Goal: Task Accomplishment & Management: Complete application form

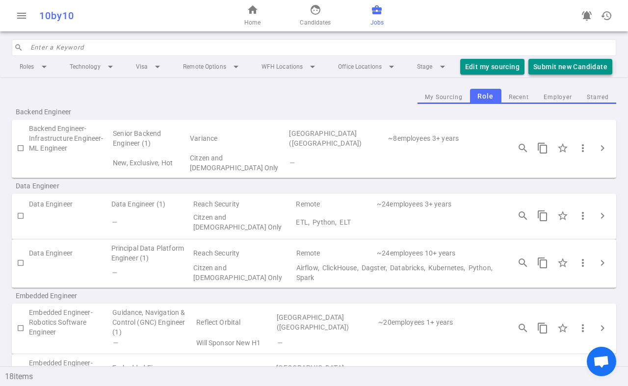
scroll to position [0, 1]
click at [550, 67] on button "Submit new Candidate" at bounding box center [569, 67] width 84 height 16
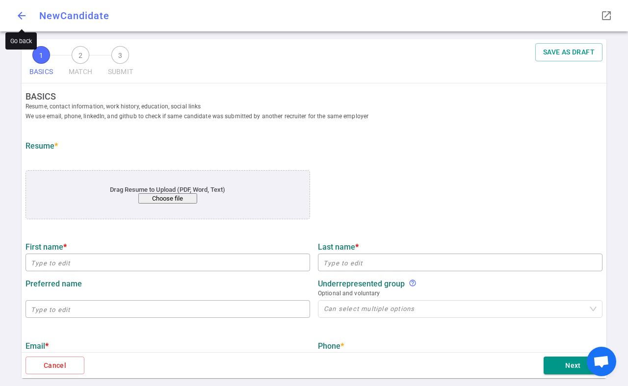
click at [23, 14] on span "arrow_back" at bounding box center [22, 16] width 12 height 12
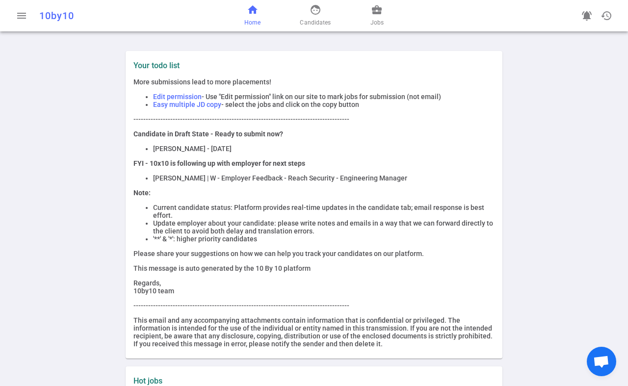
click at [257, 20] on span "Home" at bounding box center [252, 23] width 16 height 10
click at [323, 17] on link "face Candidates" at bounding box center [315, 16] width 31 height 24
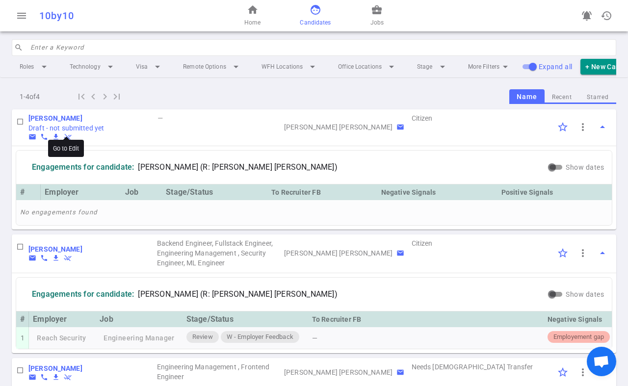
click at [77, 119] on b "[PERSON_NAME]" at bounding box center [55, 118] width 54 height 8
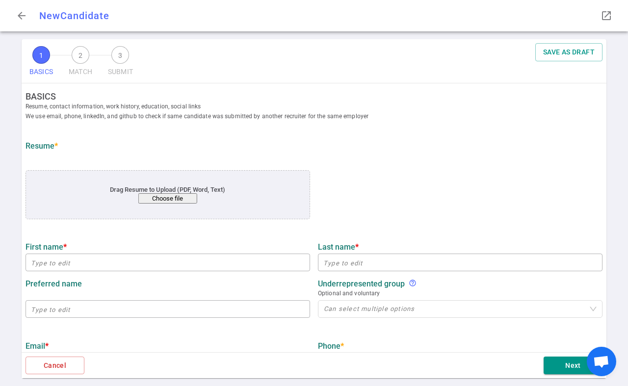
type input "[PERSON_NAME]"
type input "[EMAIL_ADDRESS][DOMAIN_NAME]"
type input "[PHONE_NUMBER]"
type input "[URL][DOMAIN_NAME]"
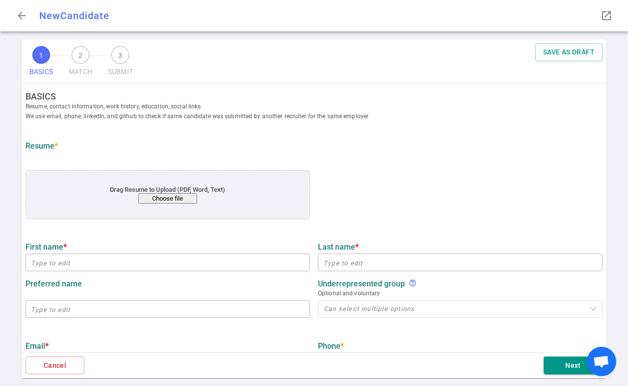
type input "Calligo"
type textarea "Principal Data Engineer and Product Lead"
type input "8.4"
type input "[GEOGRAPHIC_DATA]"
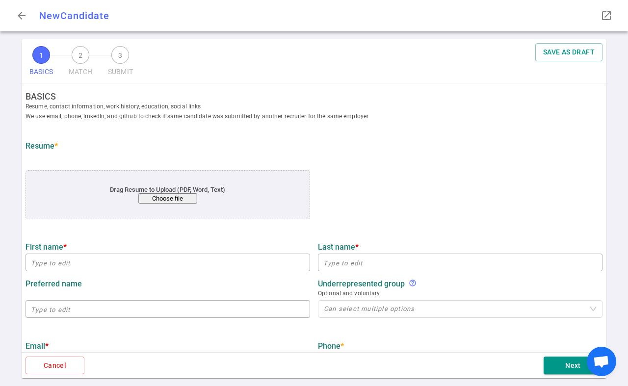
type input "Economics"
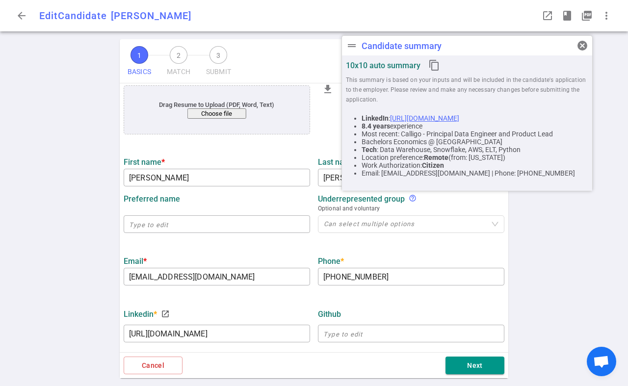
scroll to position [85, 0]
click at [228, 113] on button "Choose file" at bounding box center [216, 113] width 59 height 10
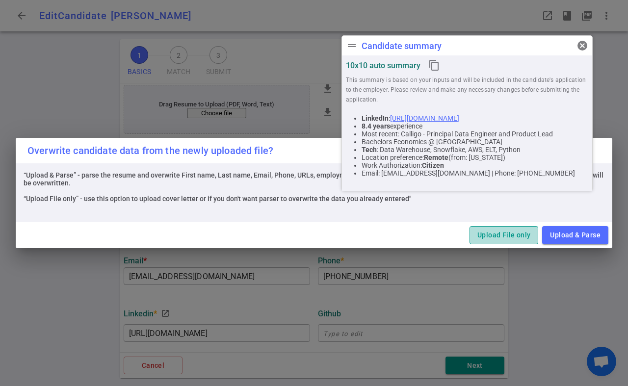
click at [527, 235] on button "Upload File only" at bounding box center [503, 235] width 69 height 18
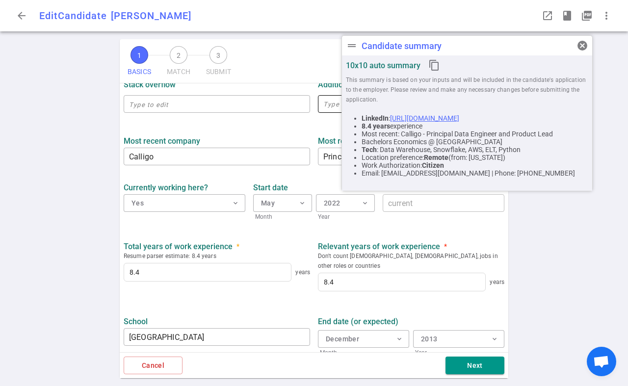
scroll to position [412, 0]
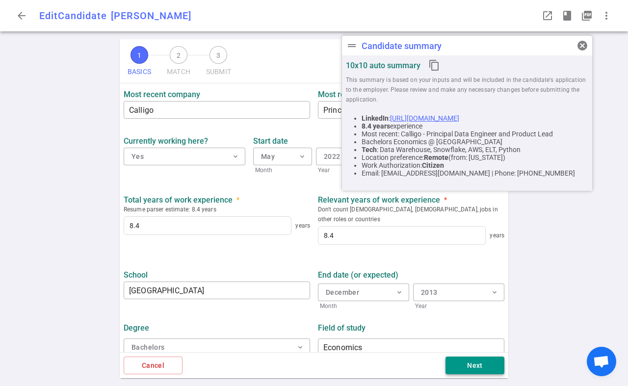
click at [448, 362] on button "Next" at bounding box center [474, 366] width 59 height 18
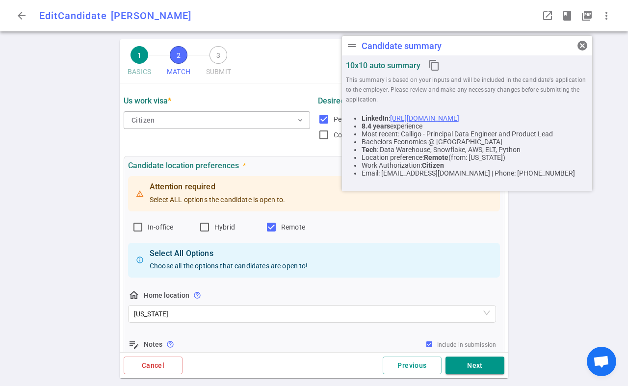
scroll to position [0, 0]
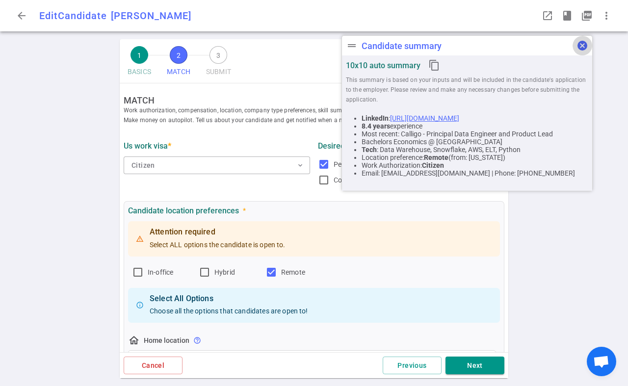
click at [580, 47] on span "cancel" at bounding box center [582, 46] width 12 height 12
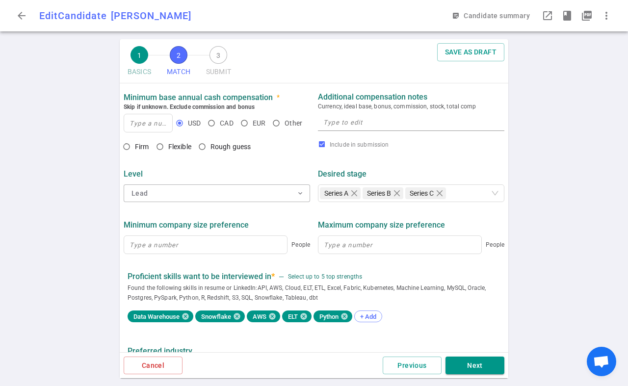
scroll to position [383, 0]
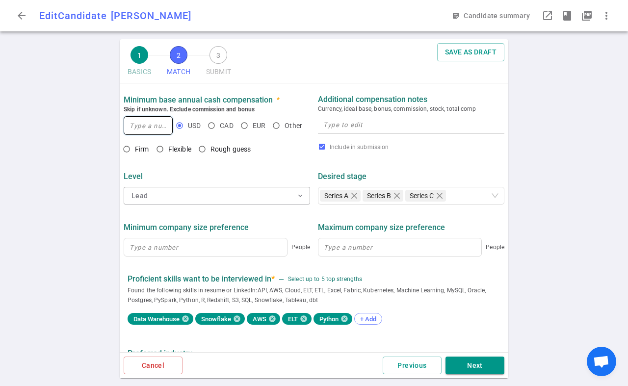
click at [151, 124] on input at bounding box center [148, 126] width 48 height 18
paste input "$125,000-$175,000"
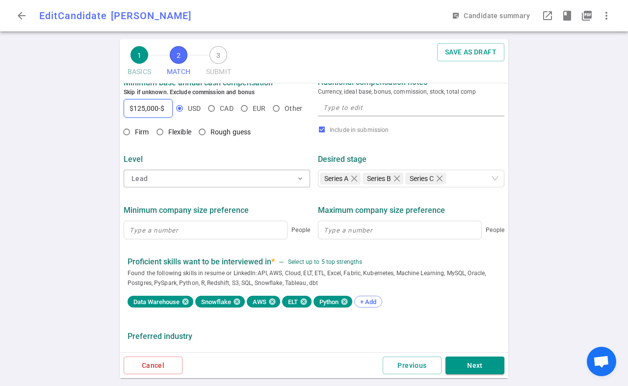
scroll to position [0, 0]
type input "125,000"
click at [126, 134] on input "Firm" at bounding box center [126, 132] width 17 height 17
radio input "true"
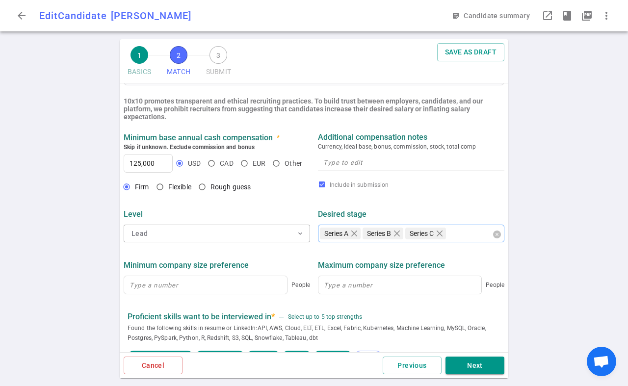
scroll to position [345, 0]
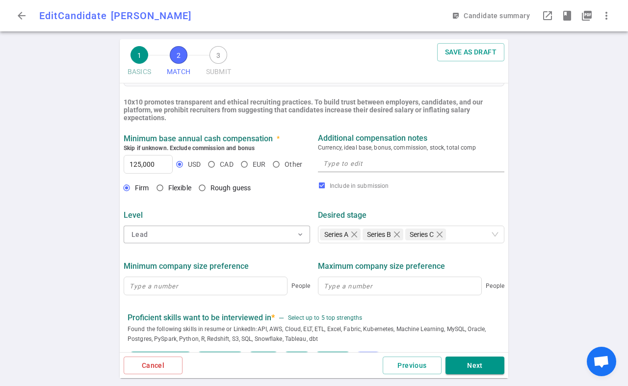
click at [445, 168] on textarea at bounding box center [411, 163] width 176 height 11
paste textarea "$125,000-$175,000"
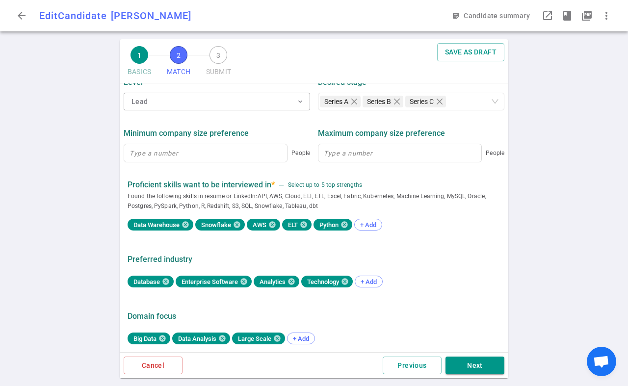
scroll to position [482, 0]
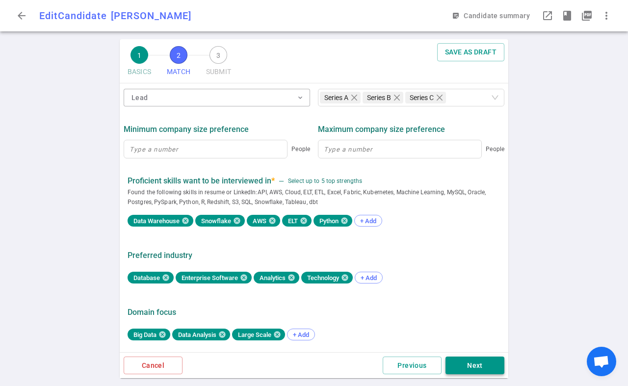
type textarea "$125,000-$175,000"
click at [478, 359] on button "Next" at bounding box center [474, 366] width 59 height 18
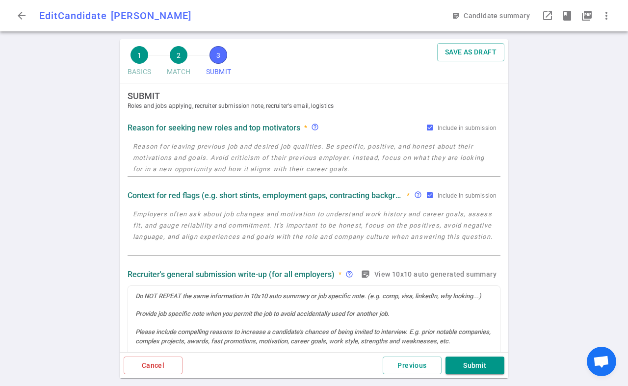
scroll to position [0, 0]
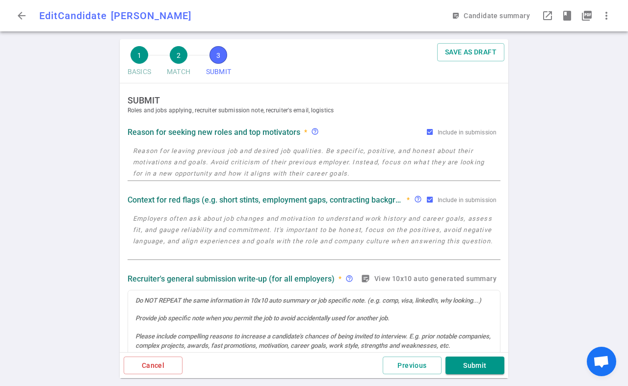
click at [263, 156] on textarea at bounding box center [314, 162] width 362 height 34
paste textarea "As a consultant, I am constantly jumping around to different projects which mea…"
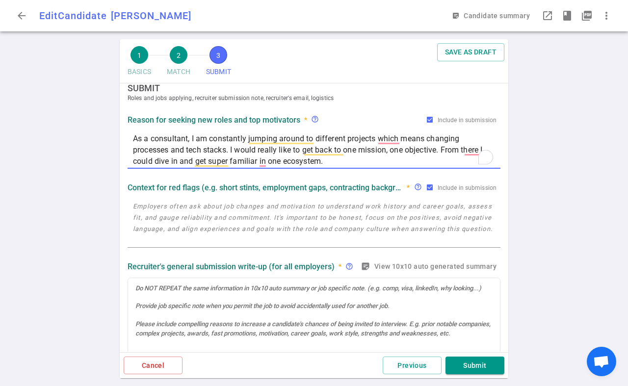
scroll to position [12, 0]
type textarea "As a consultant, I am constantly jumping around to different projects which mea…"
click at [385, 209] on textarea at bounding box center [314, 223] width 362 height 45
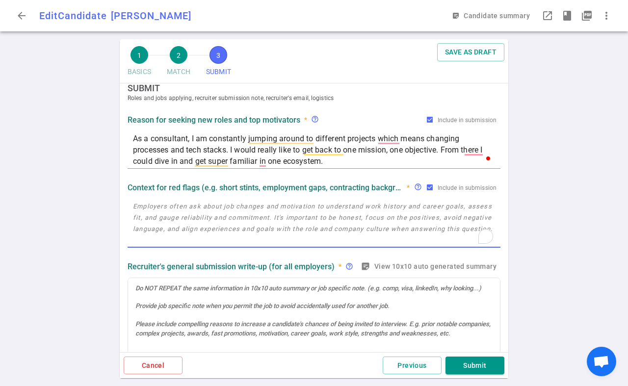
paste textarea "My short stay at 2nd Watch was due to my disapproval of my director. I didn’t a…"
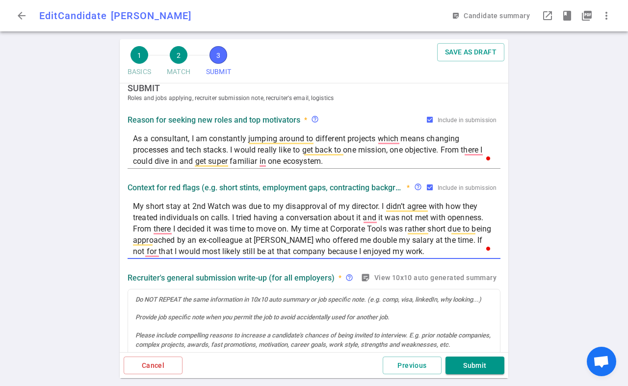
type textarea "My short stay at 2nd Watch was due to my disapproval of my director. I didn’t a…"
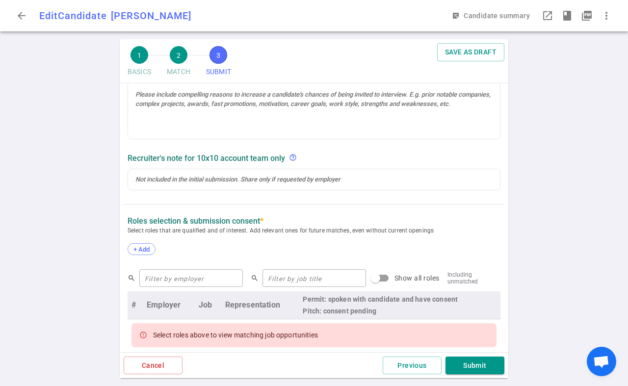
scroll to position [296, 0]
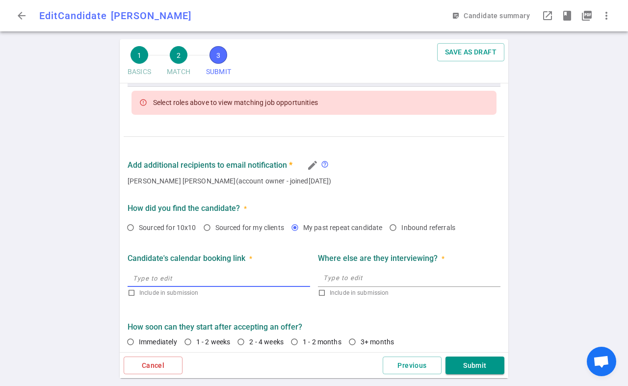
click at [226, 280] on input "text" at bounding box center [219, 278] width 182 height 16
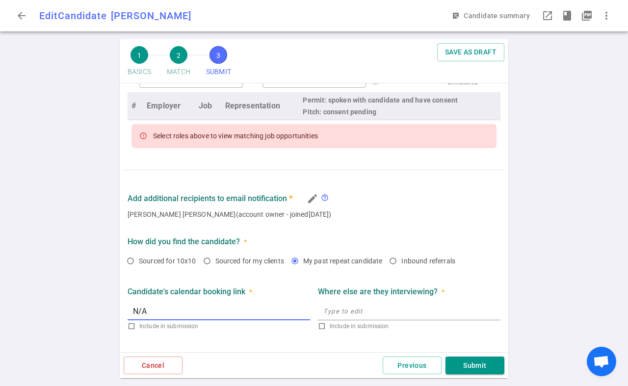
type input "N/A"
click at [386, 312] on textarea at bounding box center [409, 311] width 172 height 11
checkbox input "true"
type input "[URL]"
paste textarea "I am currently not interviewing anywhere else. I am solely entertaining positio…"
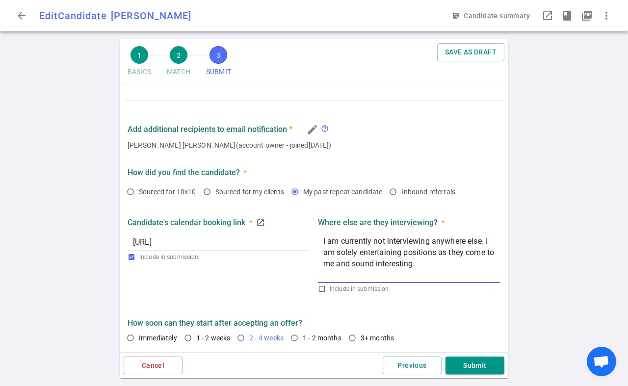
type textarea "I am currently not interviewing anywhere else. I am solely entertaining positio…"
click at [241, 338] on input "2 - 4 weeks" at bounding box center [240, 338] width 17 height 17
radio input "true"
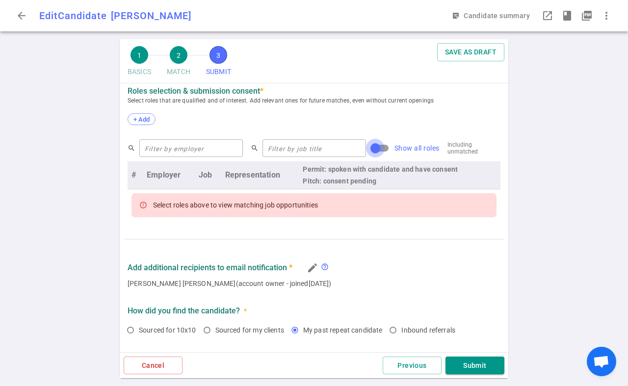
click at [365, 150] on input "Show all roles" at bounding box center [375, 148] width 56 height 19
checkbox input "true"
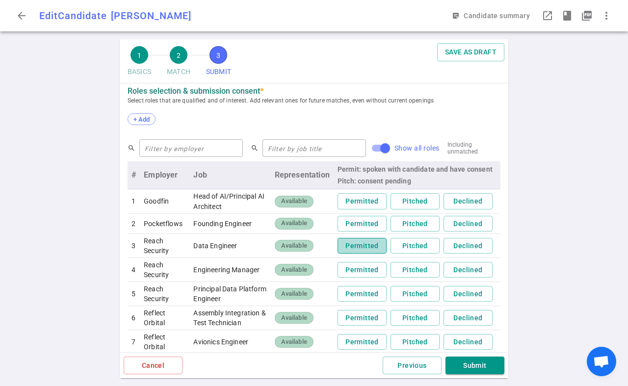
click at [366, 245] on button "Permitted" at bounding box center [361, 246] width 49 height 16
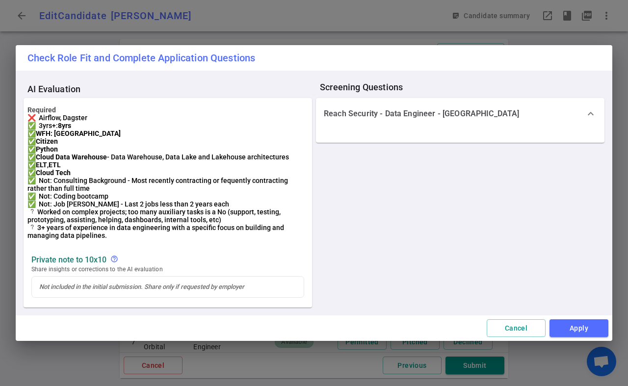
click at [466, 109] on div "Reach Security - Data Engineer - [GEOGRAPHIC_DATA] expand_more" at bounding box center [460, 113] width 288 height 31
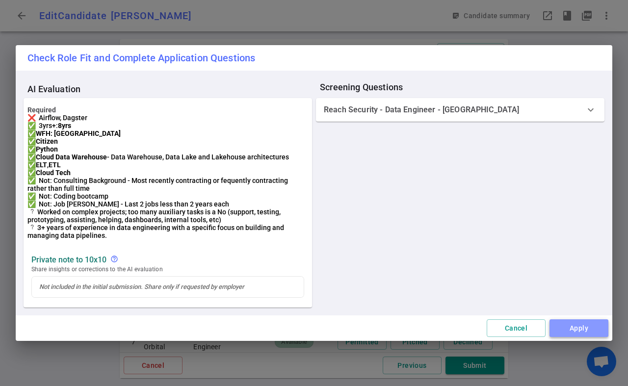
click at [573, 337] on button "Apply" at bounding box center [578, 328] width 59 height 18
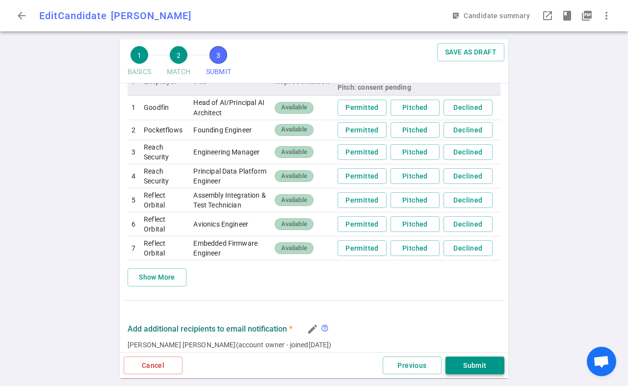
click at [491, 368] on button "Submit" at bounding box center [474, 366] width 59 height 18
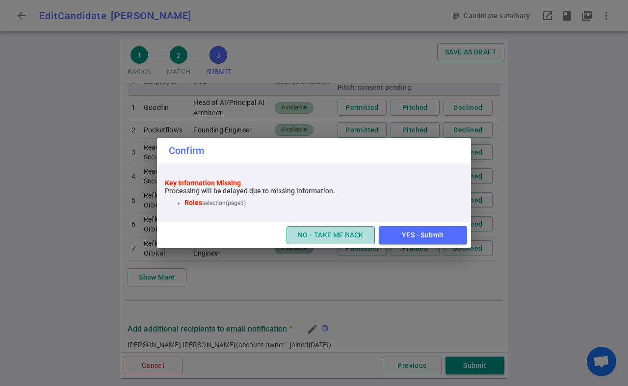
click at [340, 241] on button "NO - TAKE ME BACK" at bounding box center [330, 235] width 88 height 18
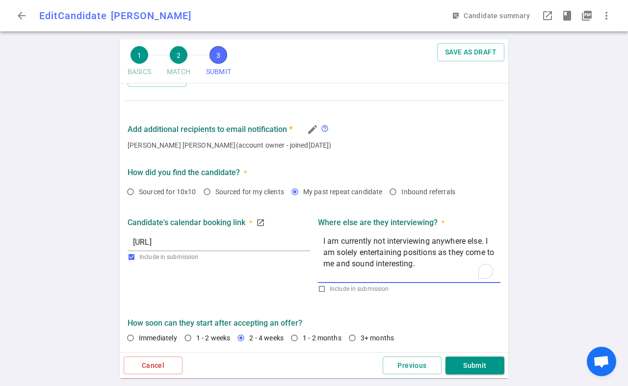
click at [380, 276] on textarea "I am currently not interviewing anywhere else. I am solely entertaining positio…" at bounding box center [409, 257] width 172 height 45
type textarea "I am currently not interviewing anywhere else. I am solely entertaining positio…"
click at [188, 241] on input "[URL]" at bounding box center [219, 242] width 182 height 16
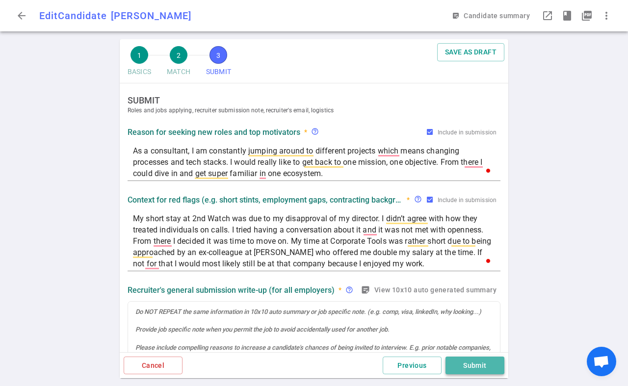
click at [475, 361] on button "Submit" at bounding box center [474, 366] width 59 height 18
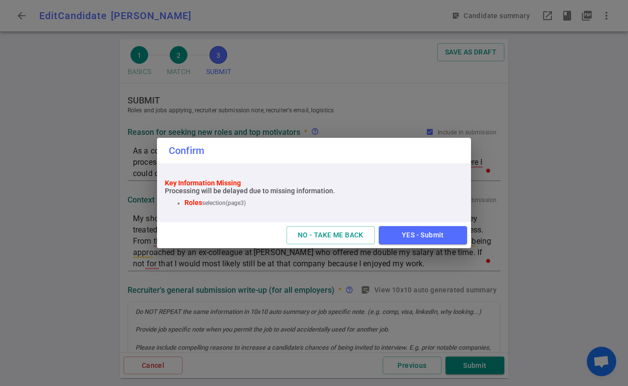
click at [198, 203] on strong "Roles" at bounding box center [193, 203] width 18 height 8
click at [324, 239] on button "NO - TAKE ME BACK" at bounding box center [330, 235] width 88 height 18
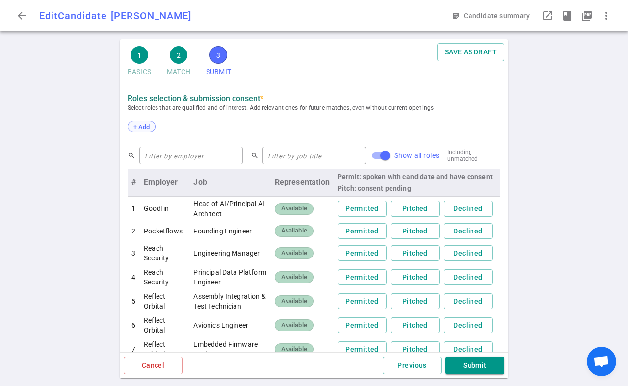
click at [148, 126] on span "+ Add" at bounding box center [141, 126] width 23 height 7
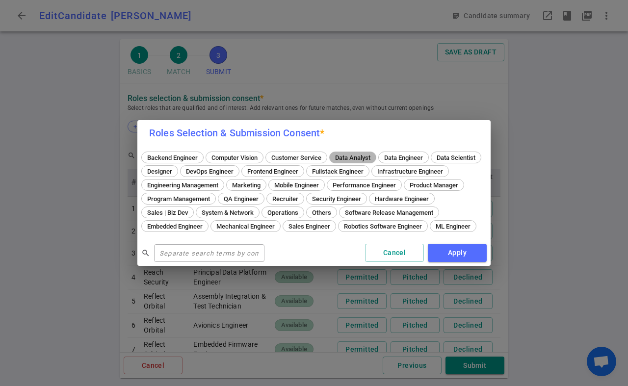
click at [363, 154] on span "Data Analyst" at bounding box center [353, 157] width 42 height 7
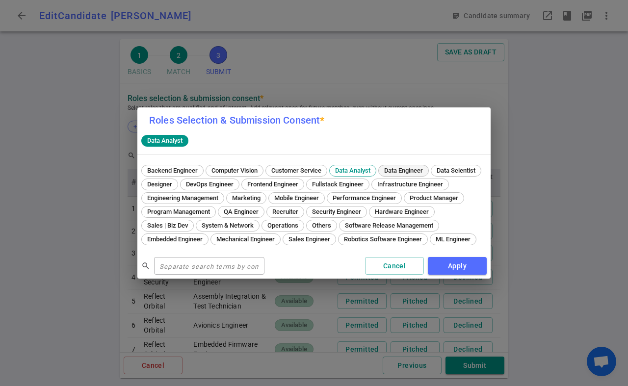
click at [404, 167] on span "Data Engineer" at bounding box center [404, 170] width 46 height 7
click at [451, 271] on button "Apply" at bounding box center [457, 266] width 59 height 18
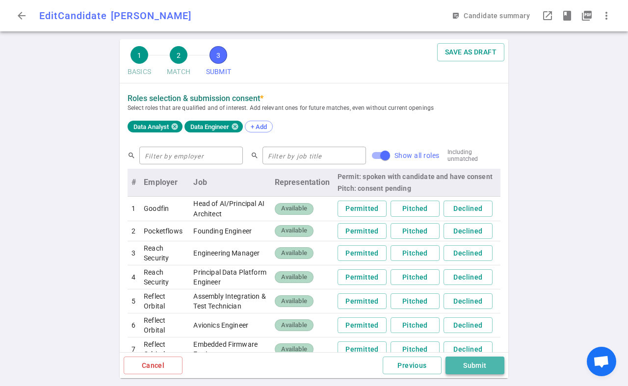
click at [480, 367] on button "Submit" at bounding box center [474, 366] width 59 height 18
type textarea "As a consultant, I am constantly jumping around to different projects which mea…"
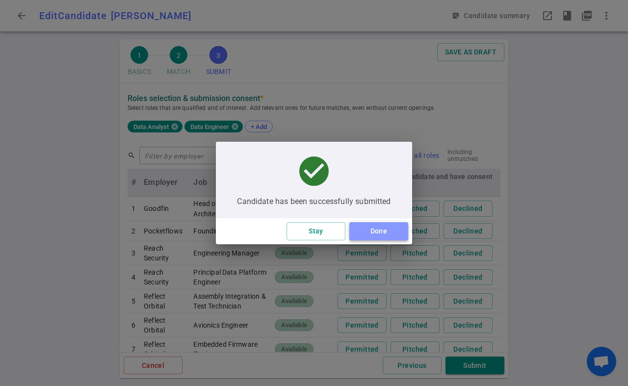
click at [386, 228] on button "Done" at bounding box center [378, 231] width 59 height 18
